Goal: Task Accomplishment & Management: Complete application form

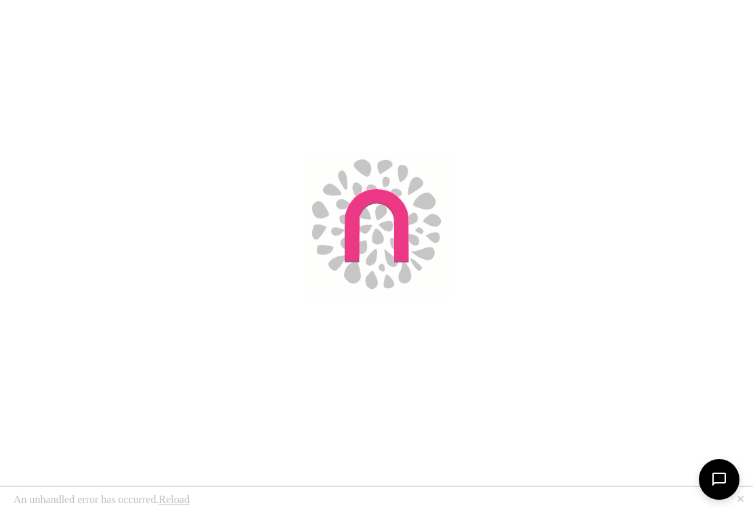
click at [178, 501] on link "Reload" at bounding box center [174, 500] width 30 height 12
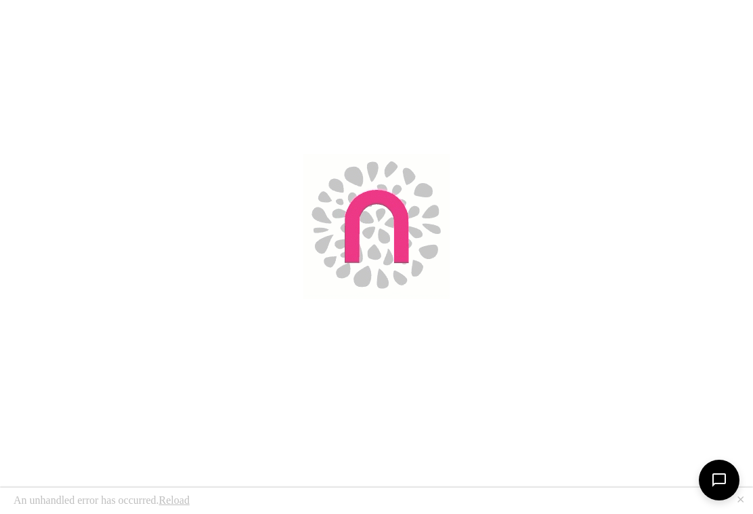
click at [180, 496] on link "Reload" at bounding box center [174, 500] width 30 height 12
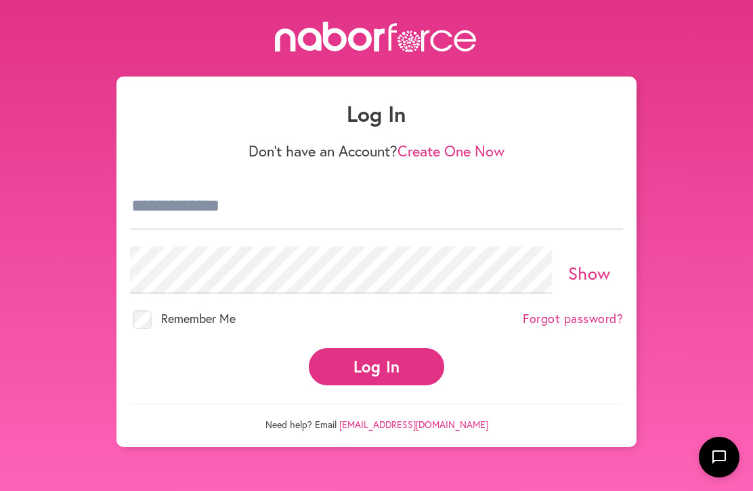
click at [438, 152] on link "Create One Now" at bounding box center [451, 151] width 107 height 20
